Goal: Information Seeking & Learning: Learn about a topic

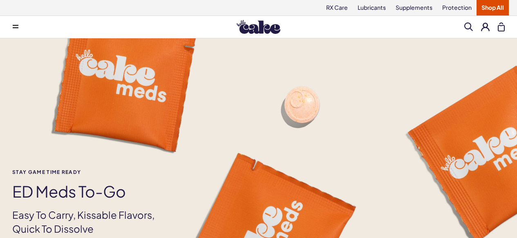
scroll to position [491, 0]
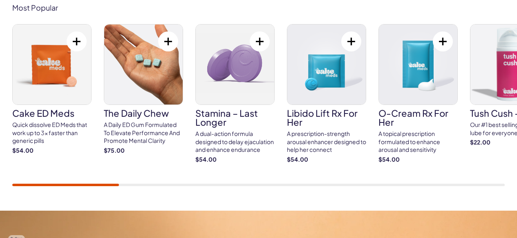
click at [335, 96] on img at bounding box center [326, 65] width 78 height 80
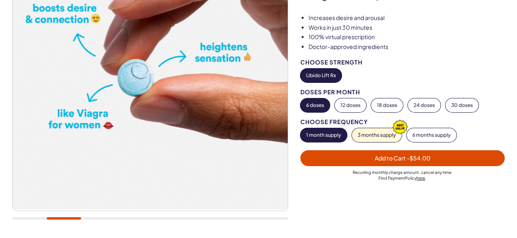
scroll to position [282, 0]
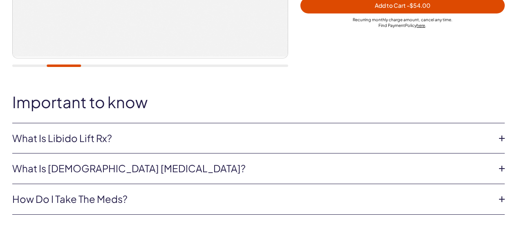
click at [289, 143] on link "What is Libido Lift Rx?" at bounding box center [251, 139] width 479 height 14
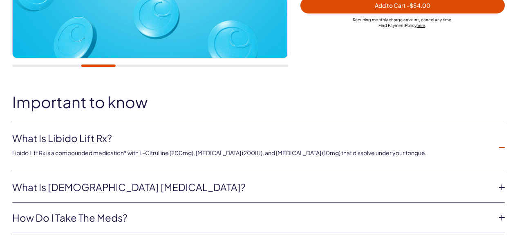
click at [169, 154] on p "Libido Lift Rx is a compounded medication* with L-Citrulline (200mg), [MEDICAL_…" at bounding box center [251, 153] width 479 height 8
drag, startPoint x: 143, startPoint y: 154, endPoint x: 198, endPoint y: 154, distance: 54.8
click at [198, 154] on p "Libido Lift Rx is a compounded medication* with L-Citrulline (200mg), [MEDICAL_…" at bounding box center [251, 153] width 479 height 8
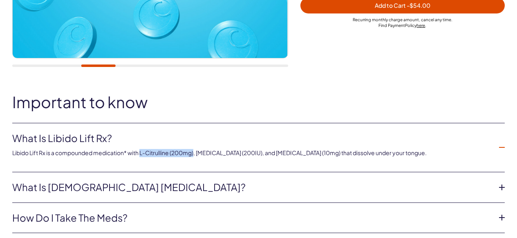
copy p "L-Citrulline (200mg)"
